Goal: Use online tool/utility: Utilize a website feature to perform a specific function

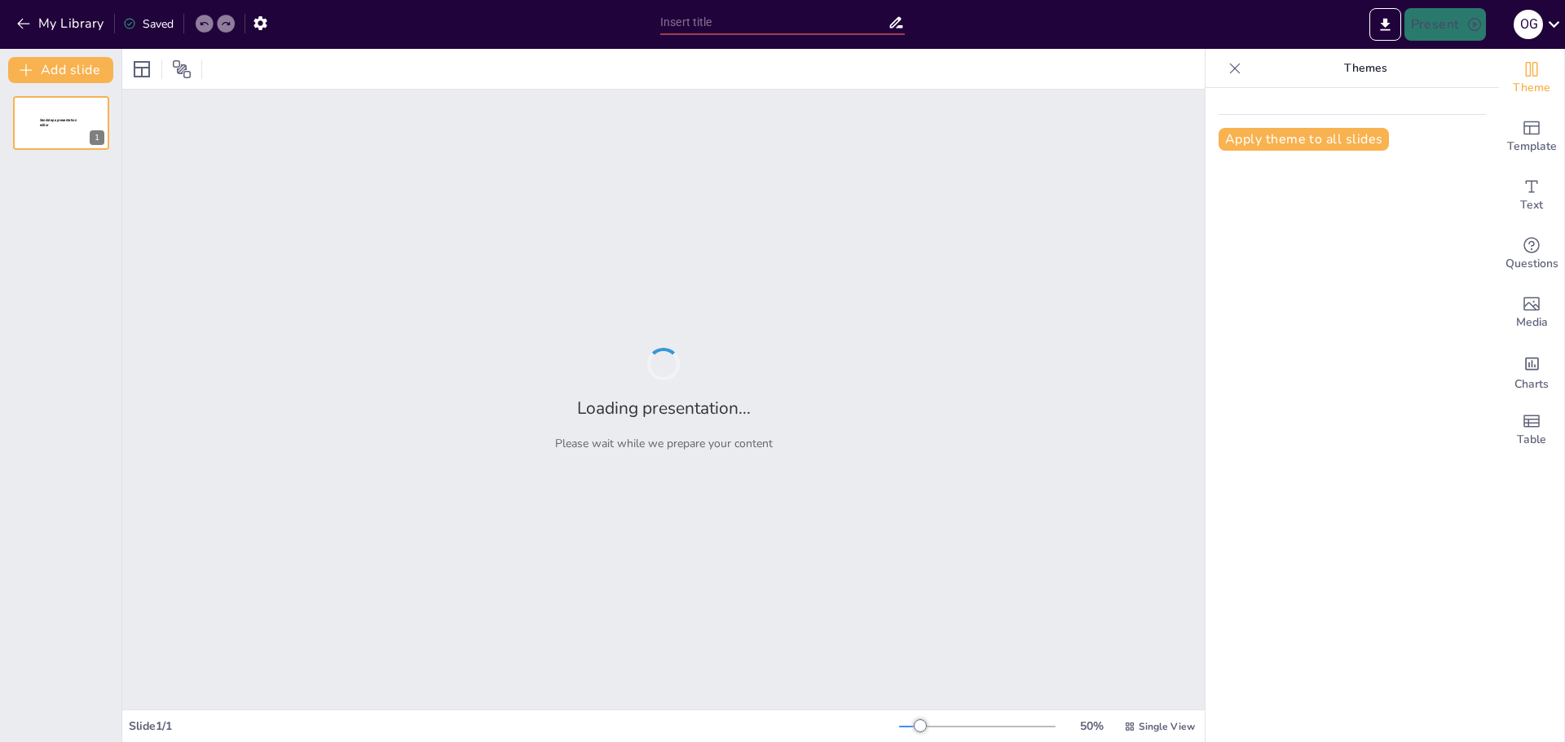
type input "Estrategias Integrales de Comunicación para la Industria Minera"
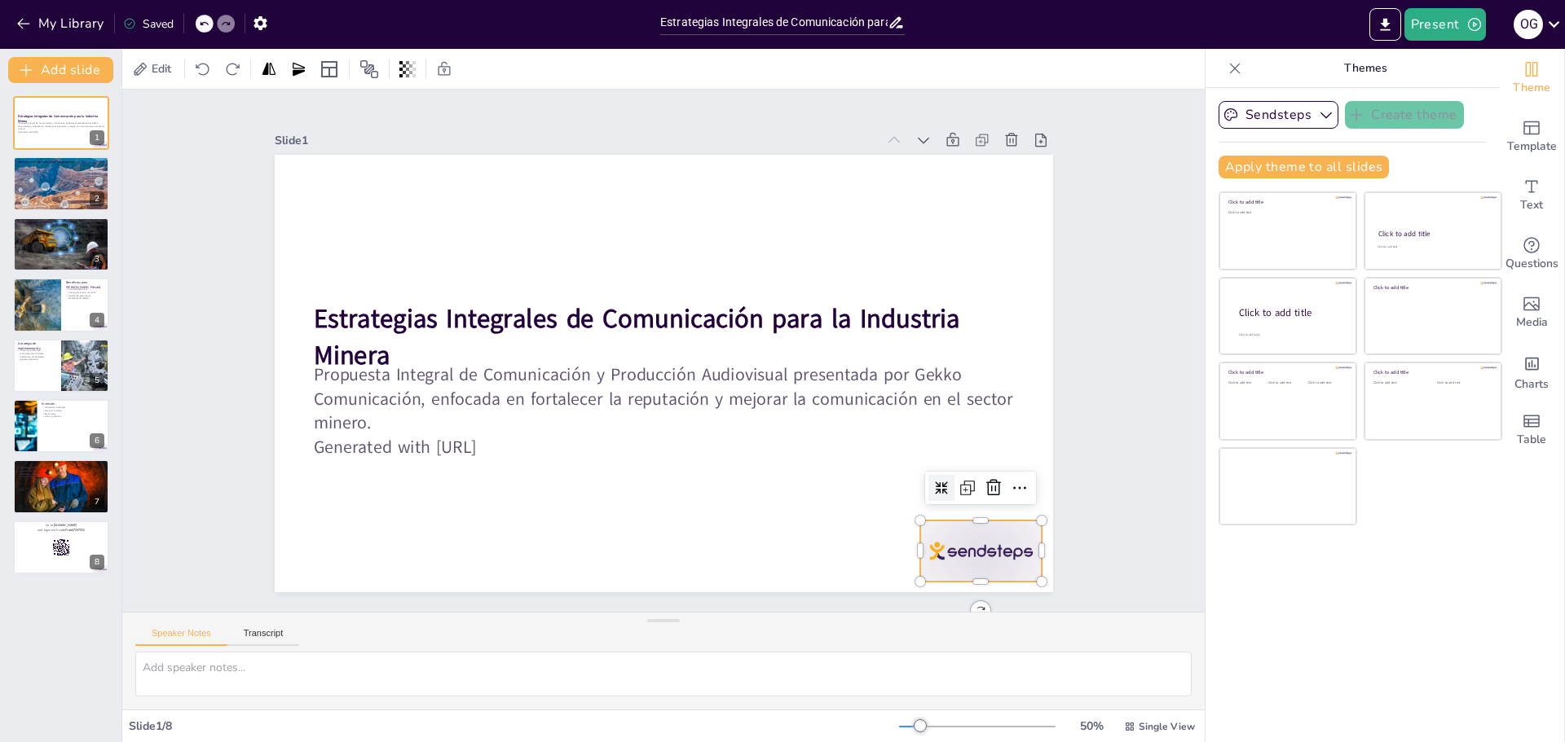
click at [975, 570] on div at bounding box center [931, 612] width 131 height 85
click at [967, 544] on icon at bounding box center [958, 553] width 18 height 19
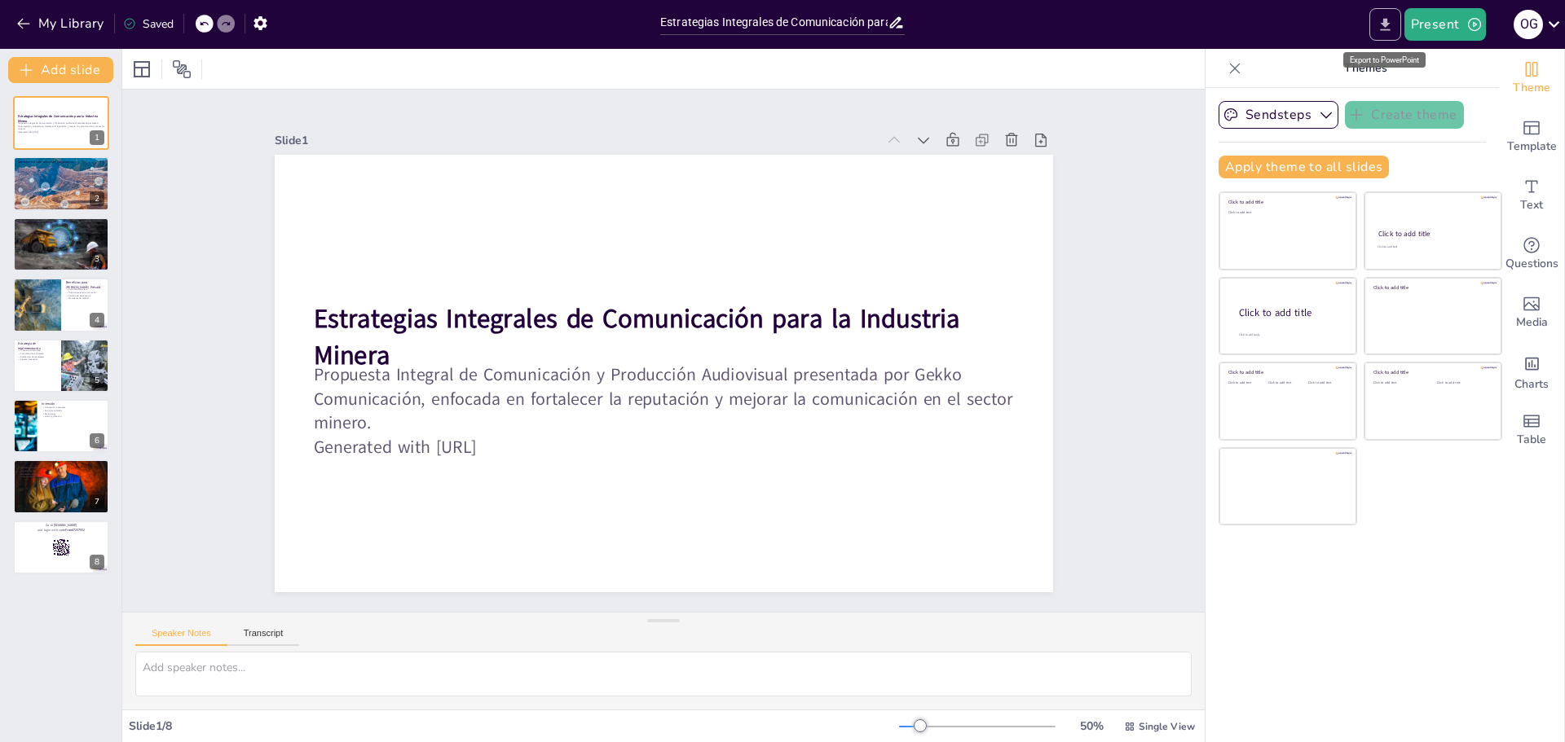
click at [1384, 34] on button "Export to PowerPoint" at bounding box center [1385, 24] width 32 height 33
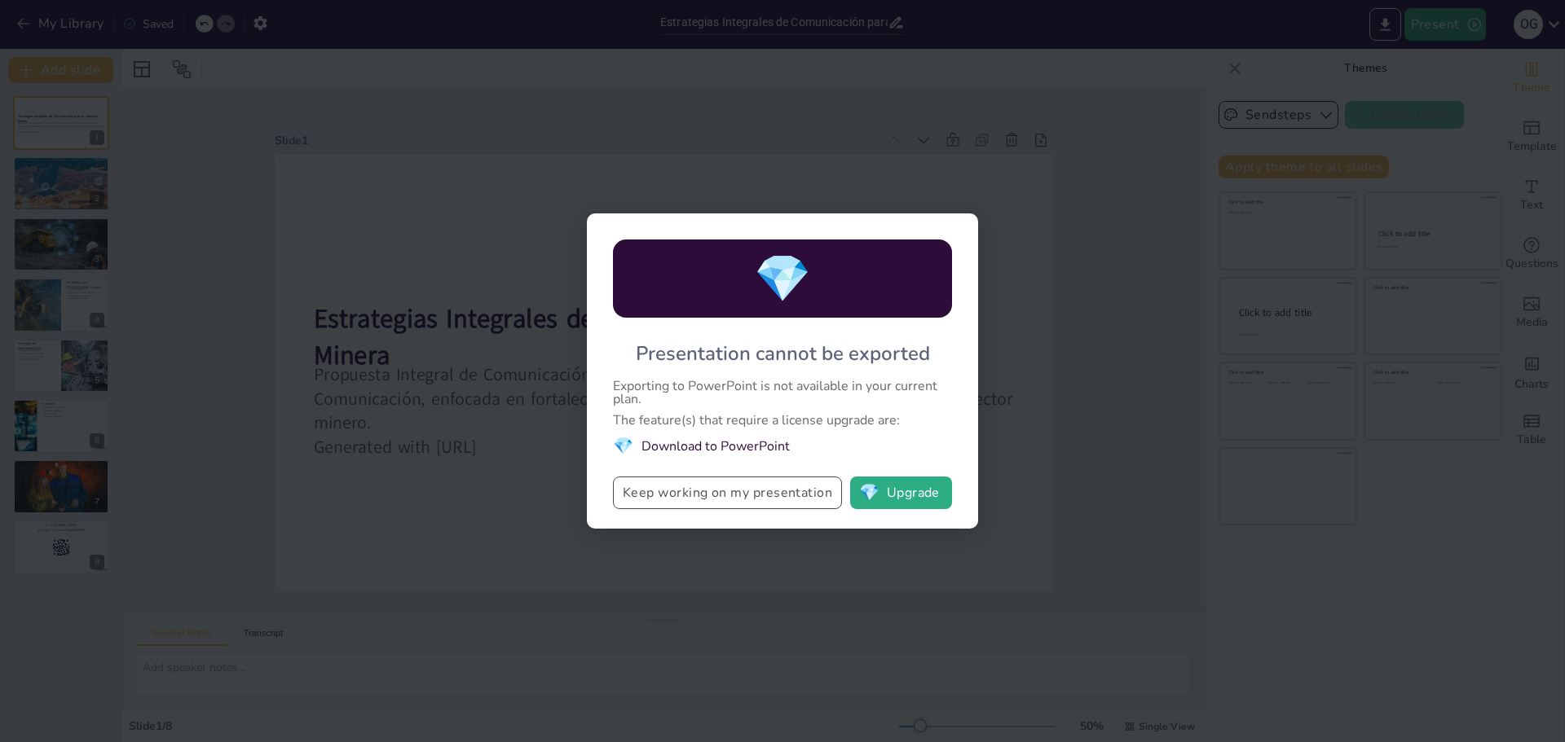
click at [661, 487] on button "Keep working on my presentation" at bounding box center [727, 493] width 229 height 33
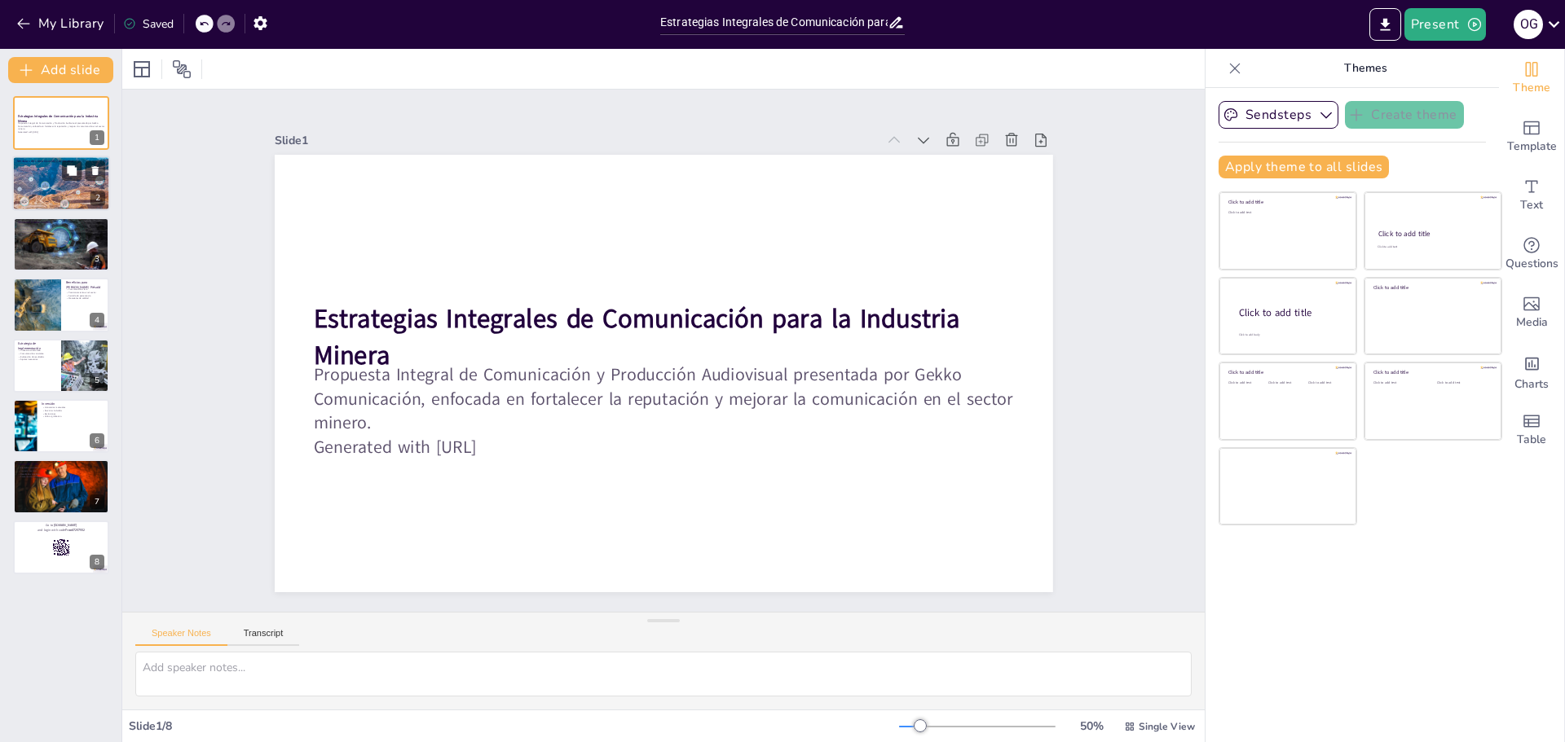
click at [34, 176] on div at bounding box center [61, 183] width 161 height 55
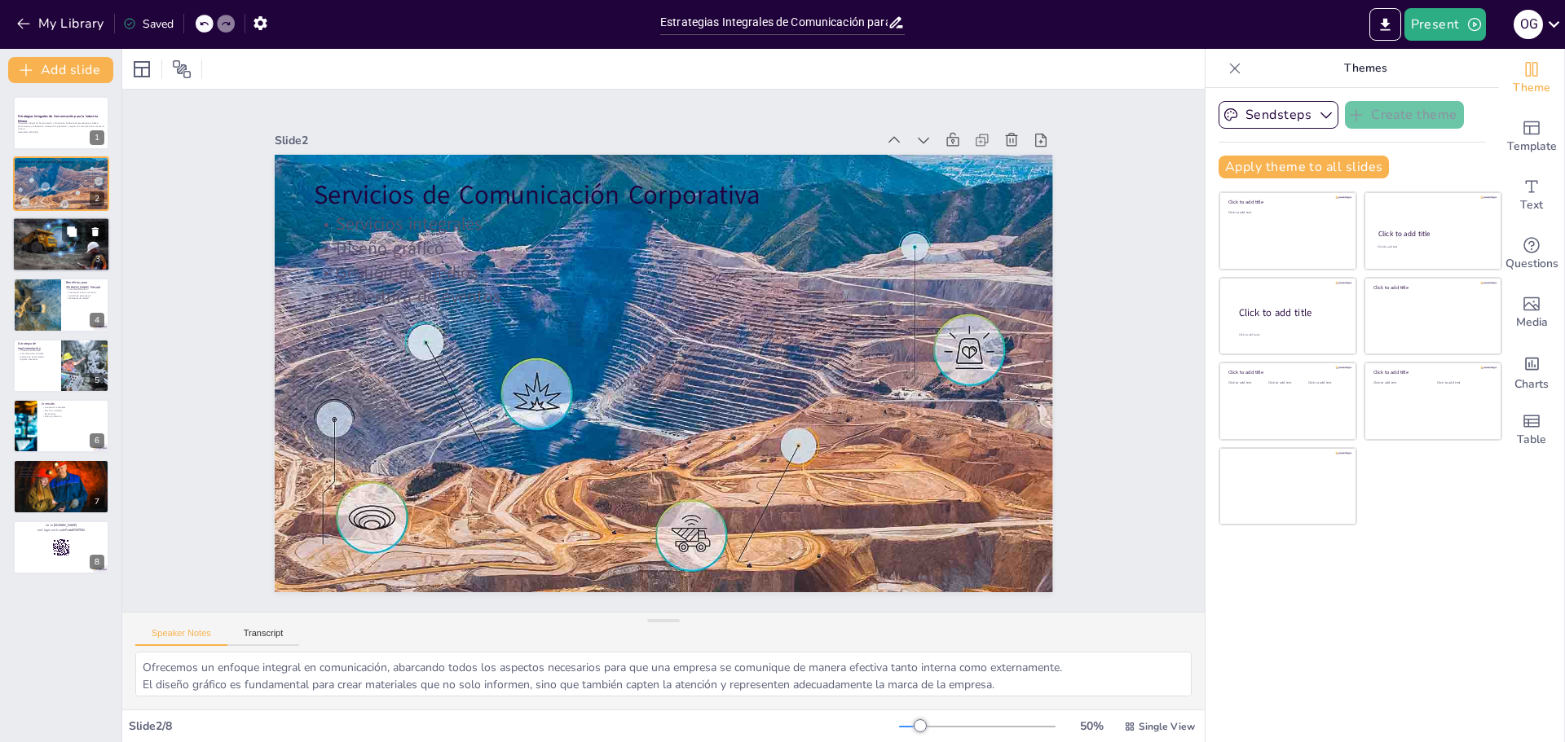
click at [40, 240] on div at bounding box center [61, 245] width 98 height 58
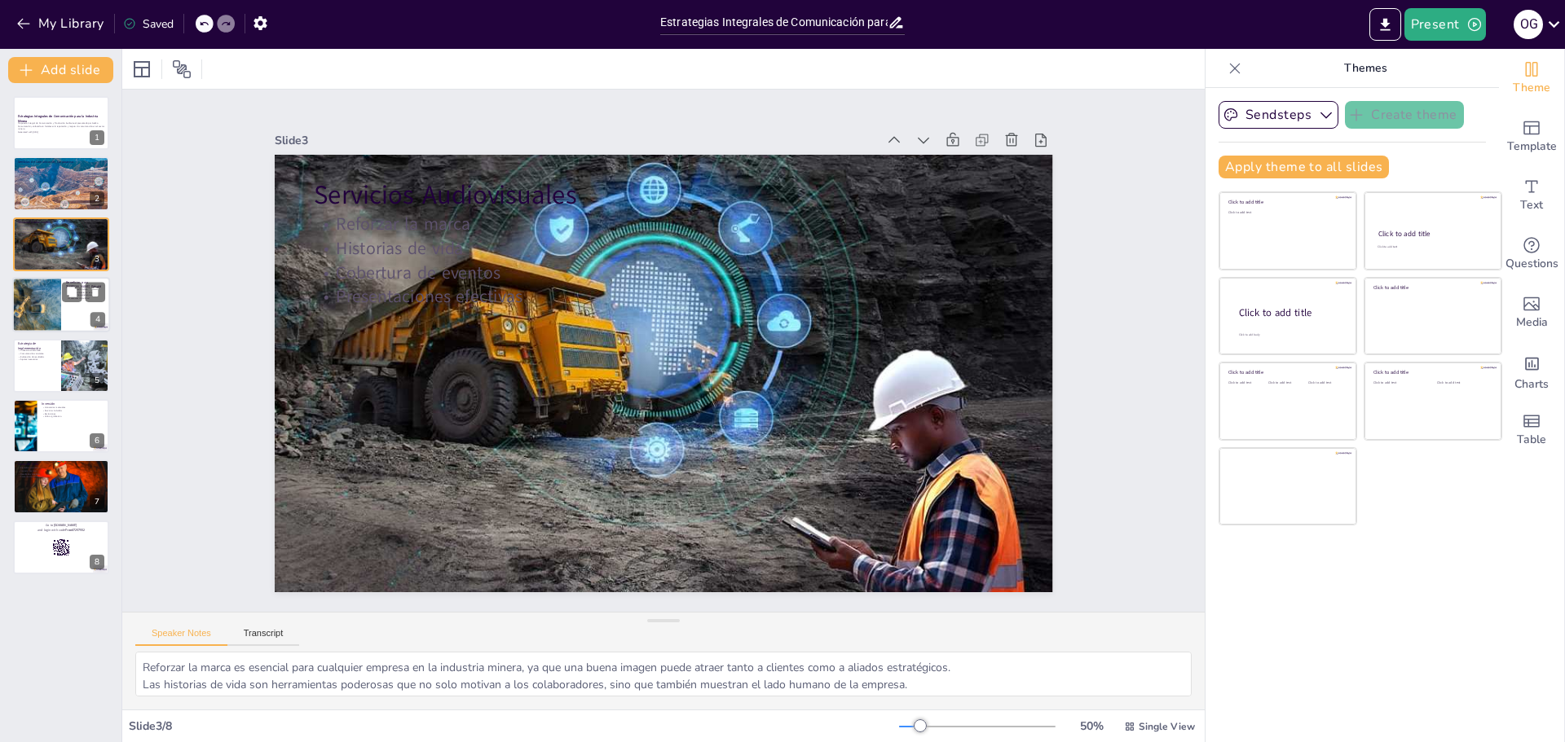
click at [40, 285] on div at bounding box center [37, 304] width 98 height 55
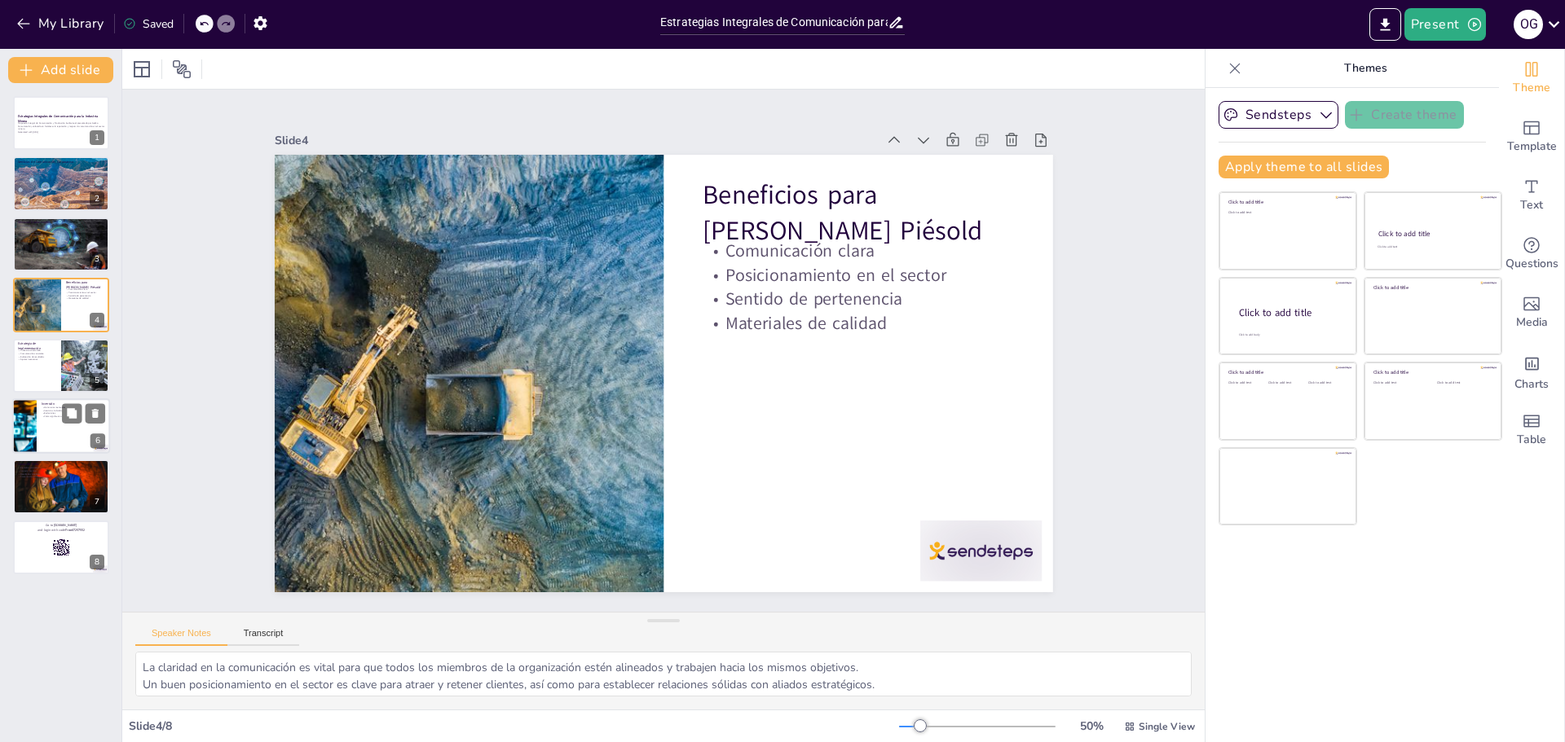
click at [38, 418] on div at bounding box center [61, 426] width 98 height 55
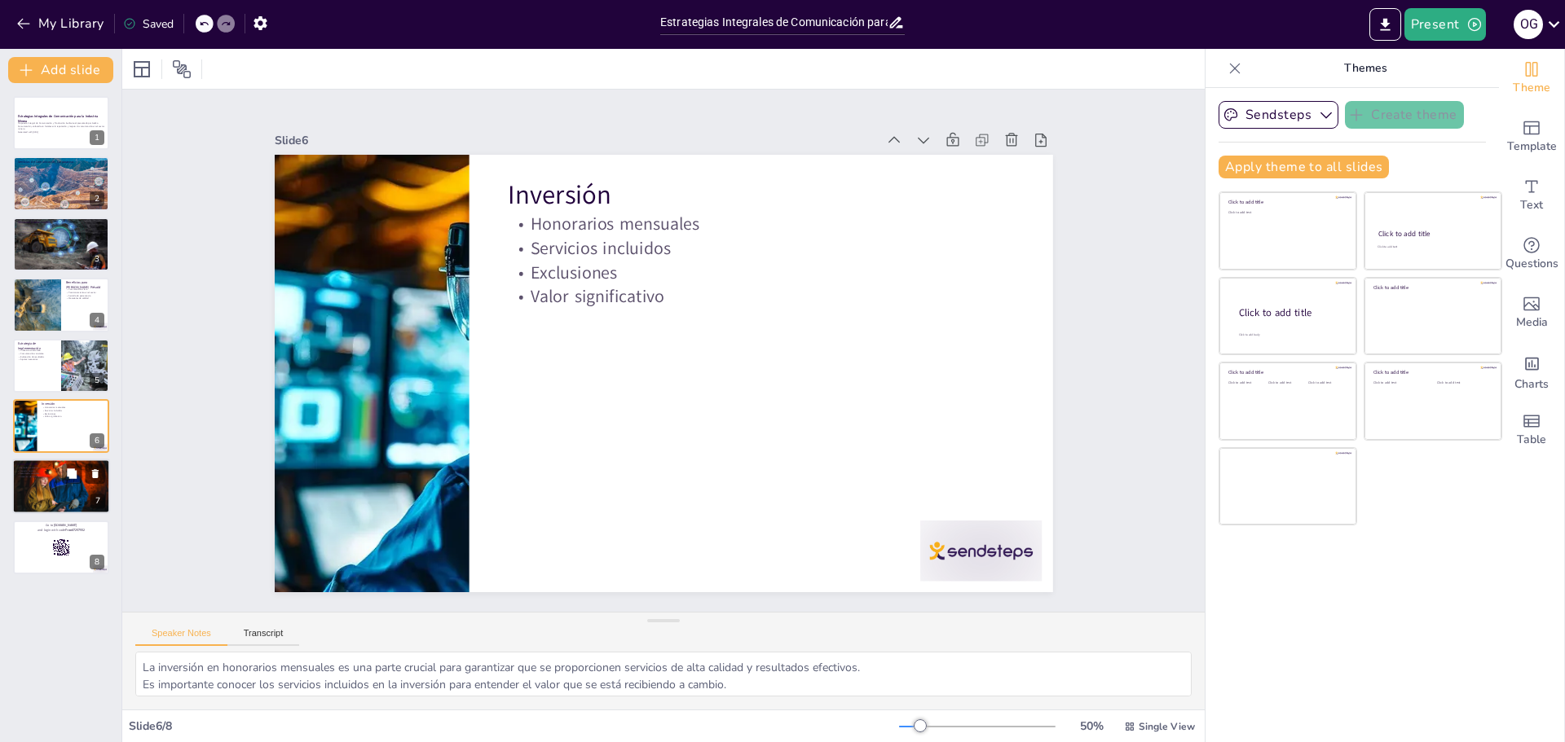
click at [47, 494] on div at bounding box center [61, 486] width 98 height 65
type textarea "Presentar ejemplos concretos de éxito ayuda a demostrar la efectividad de nuest…"
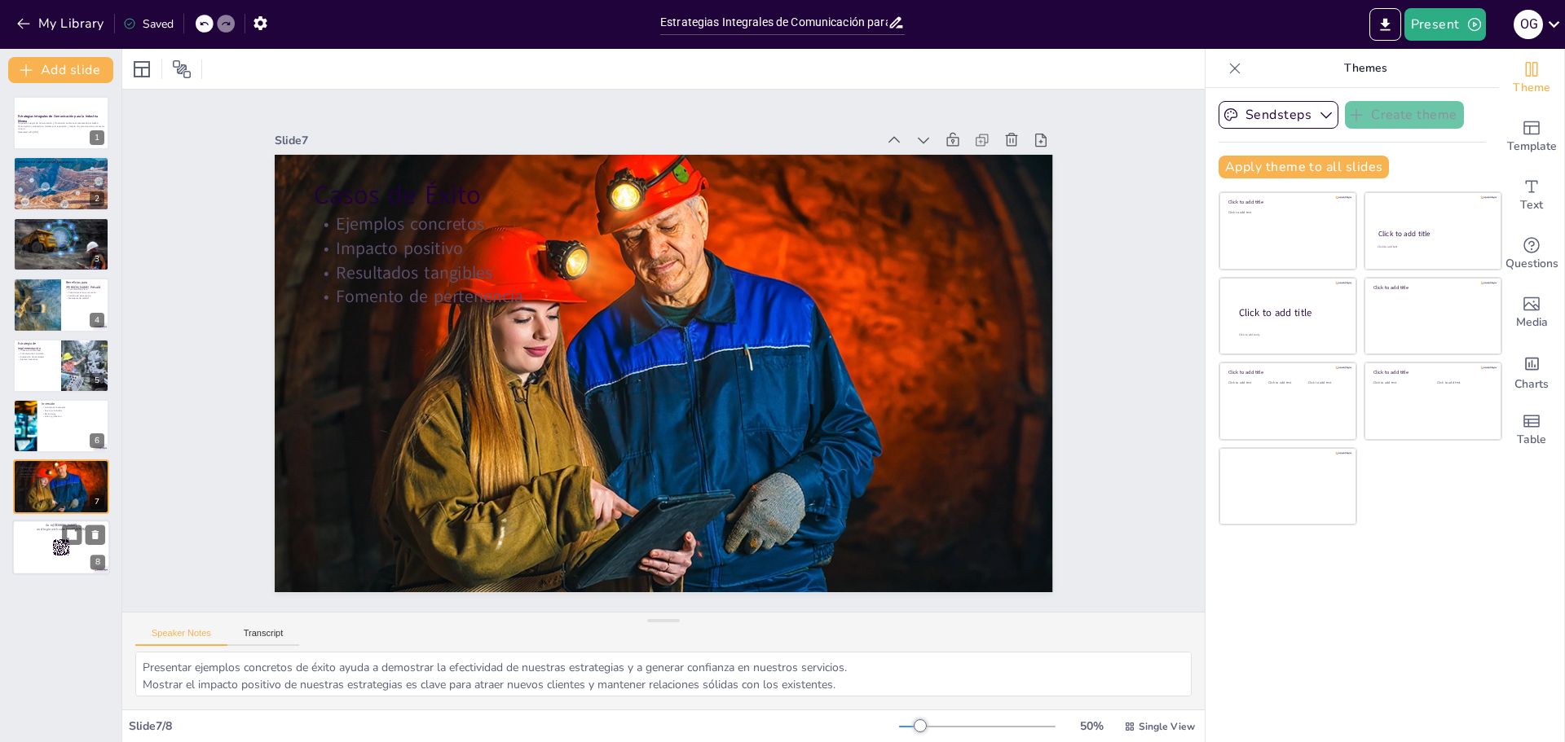
click at [62, 552] on rect at bounding box center [61, 548] width 18 height 18
